Goal: Task Accomplishment & Management: Use online tool/utility

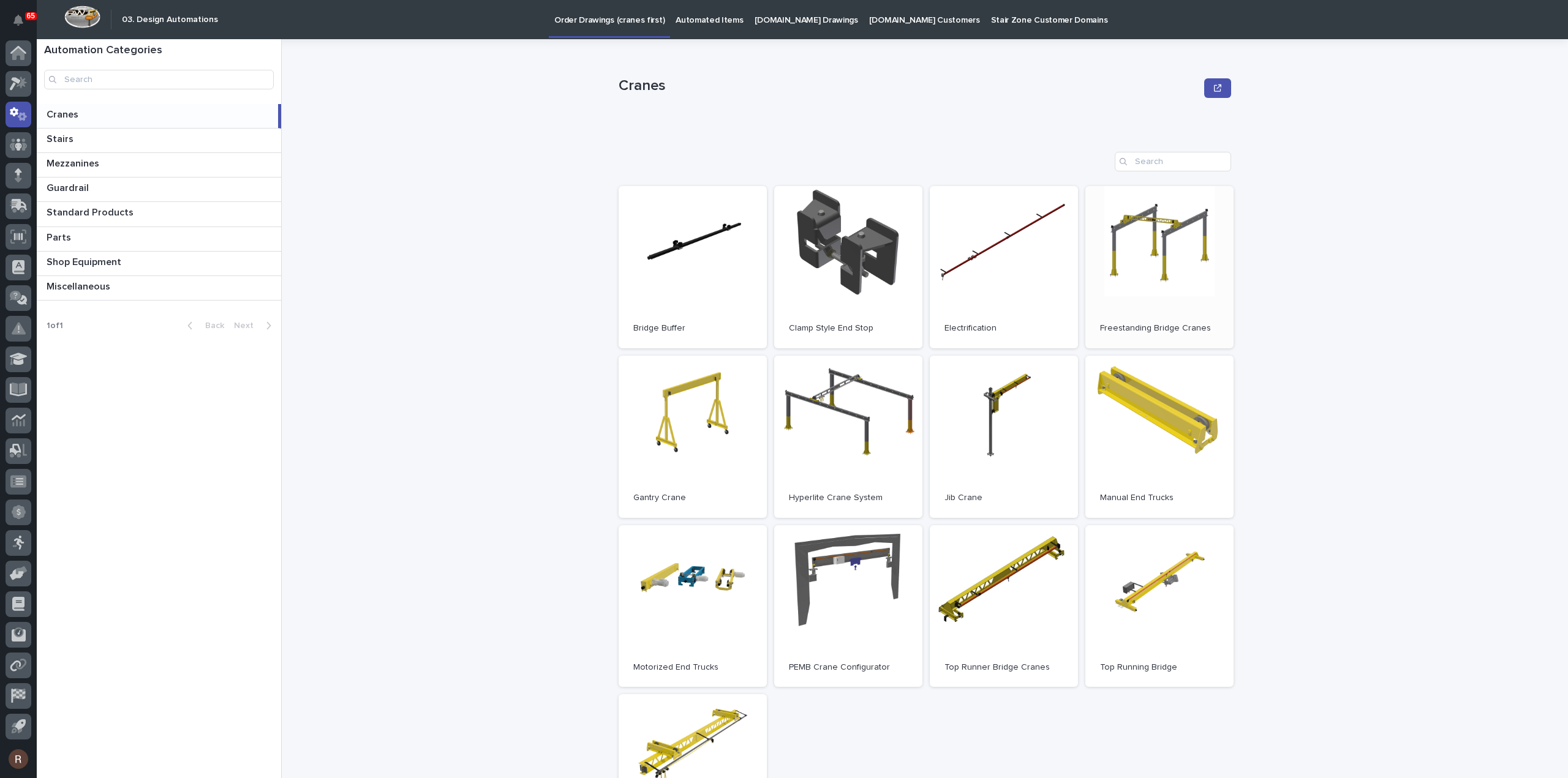
scroll to position [122, 0]
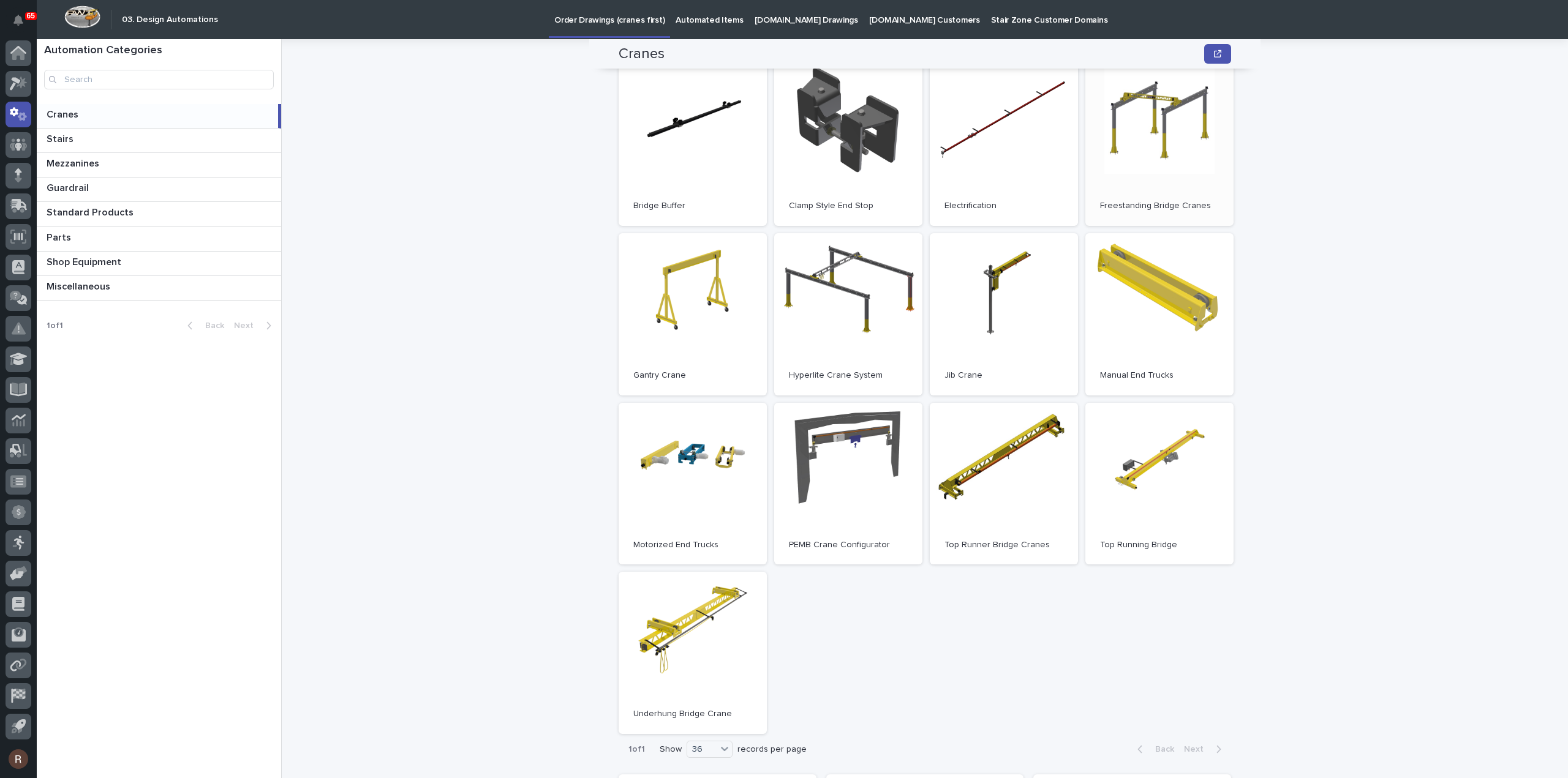
click at [1162, 137] on link "Open" at bounding box center [1159, 144] width 148 height 162
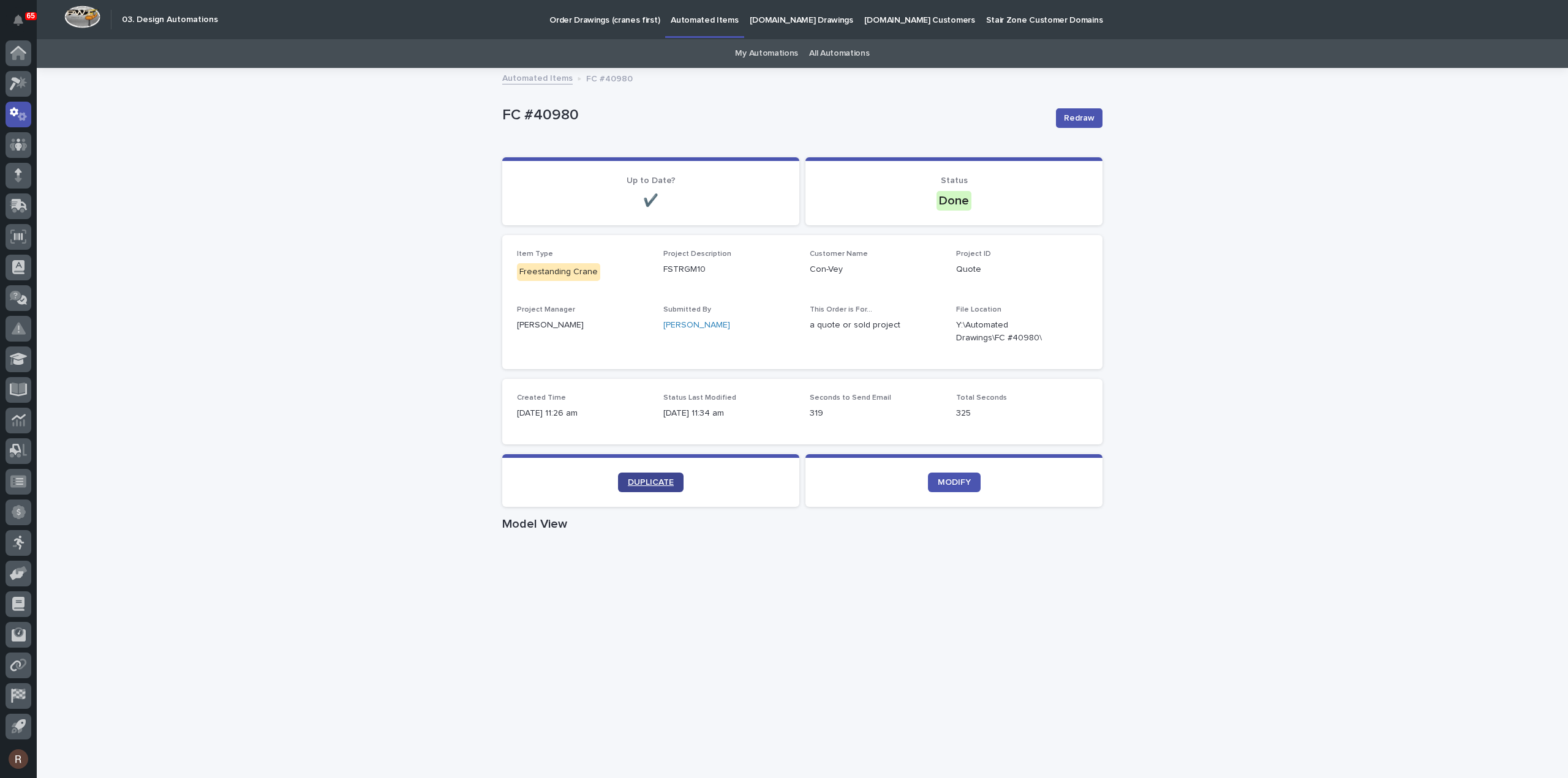
click at [629, 482] on span "DUPLICATE" at bounding box center [651, 482] width 46 height 9
